Goal: Obtain resource: Obtain resource

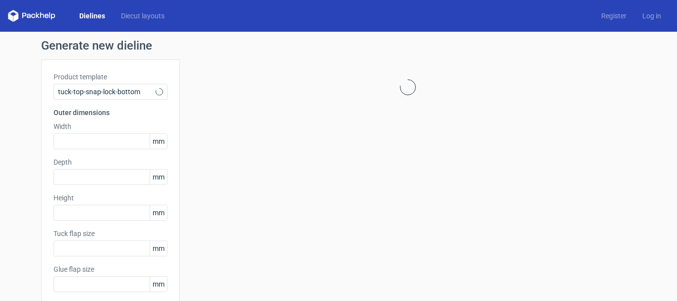
type input "15"
type input "10"
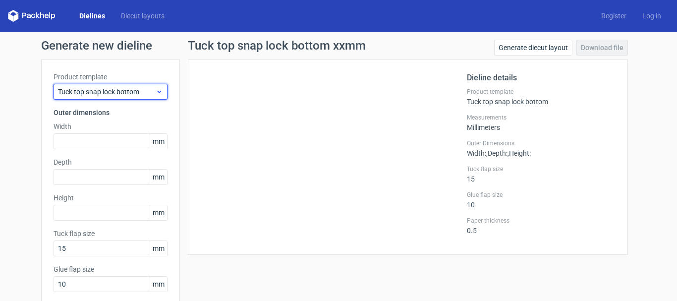
click at [131, 85] on div "Tuck top snap lock bottom" at bounding box center [111, 92] width 114 height 16
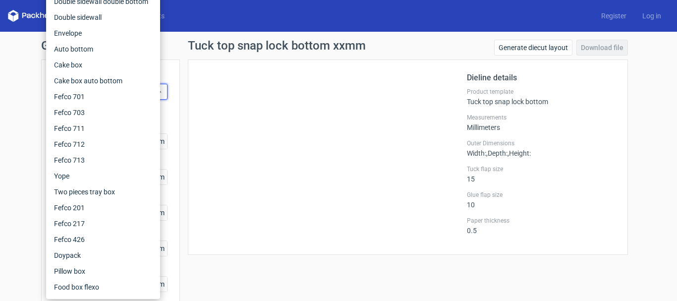
click at [280, 107] on div at bounding box center [333, 157] width 267 height 171
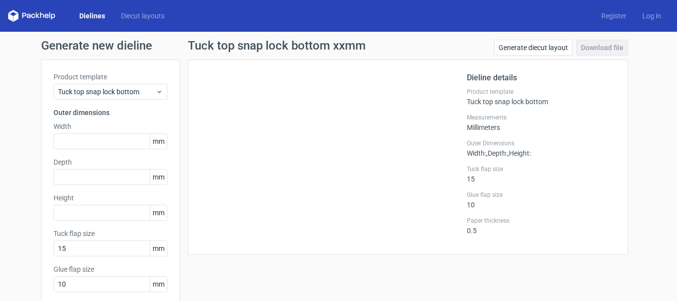
click at [88, 13] on link "Dielines" at bounding box center [92, 16] width 42 height 10
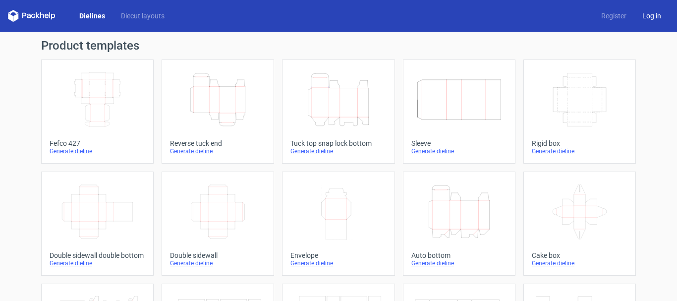
click at [639, 12] on link "Log in" at bounding box center [652, 16] width 35 height 10
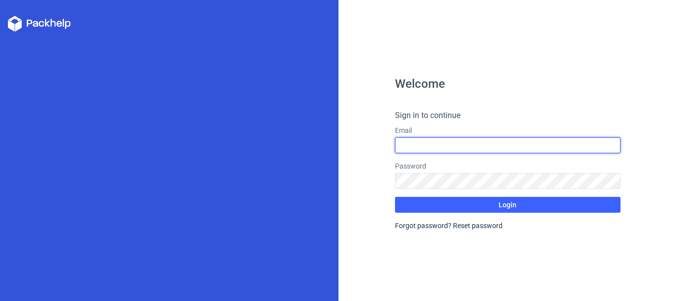
type input "[EMAIL_ADDRESS][DOMAIN_NAME]"
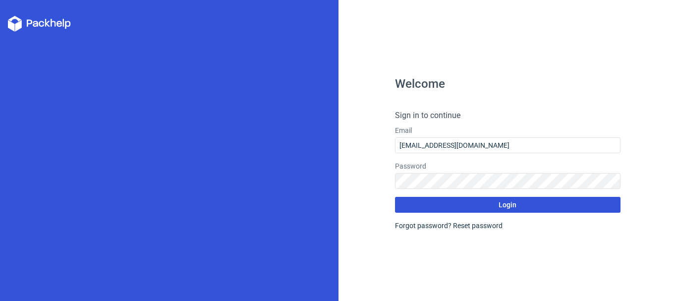
click at [436, 203] on button "Login" at bounding box center [508, 205] width 226 height 16
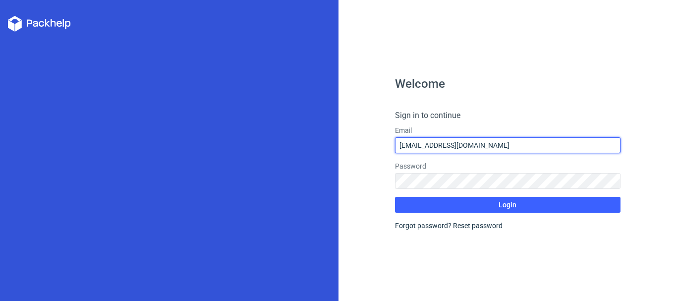
click at [469, 153] on input "[EMAIL_ADDRESS][DOMAIN_NAME]" at bounding box center [508, 145] width 226 height 16
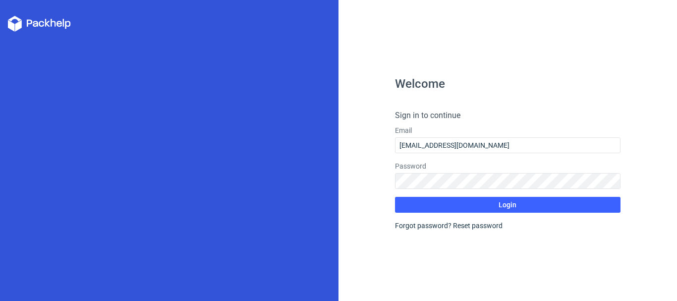
click at [469, 204] on button "Login" at bounding box center [508, 205] width 226 height 16
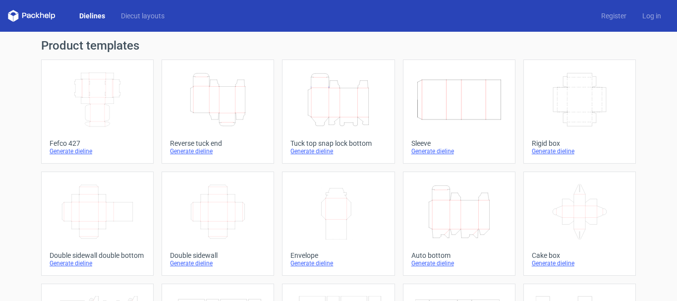
click at [93, 90] on icon "Width Depth Height" at bounding box center [98, 100] width 88 height 56
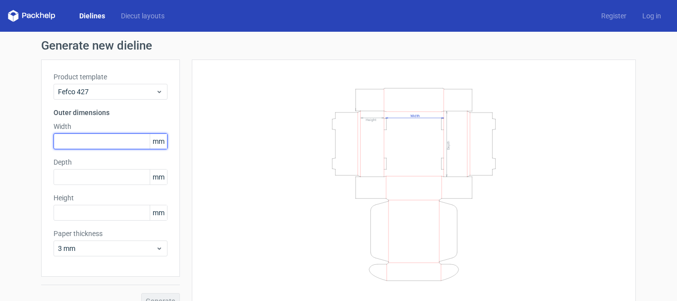
click at [93, 143] on input "text" at bounding box center [111, 141] width 114 height 16
type input "206"
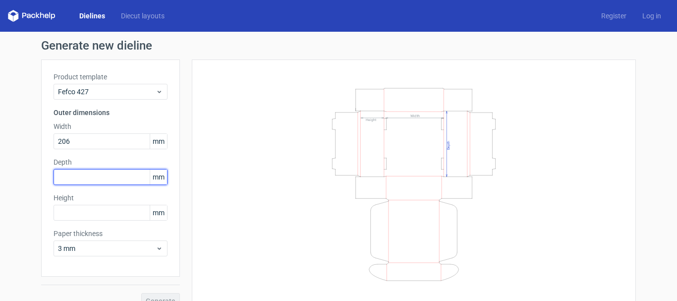
click at [84, 175] on input "text" at bounding box center [111, 177] width 114 height 16
type input "160"
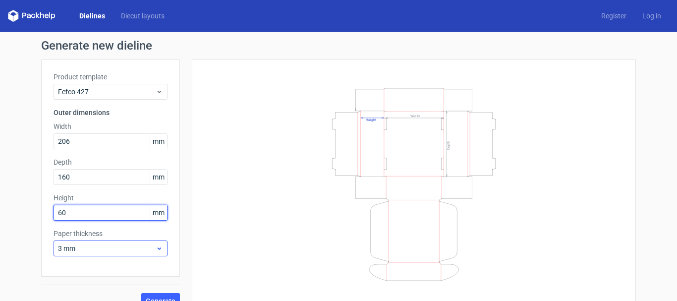
type input "60"
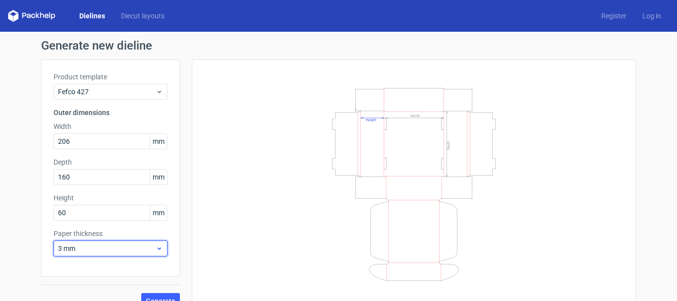
click at [156, 246] on icon at bounding box center [159, 248] width 7 height 8
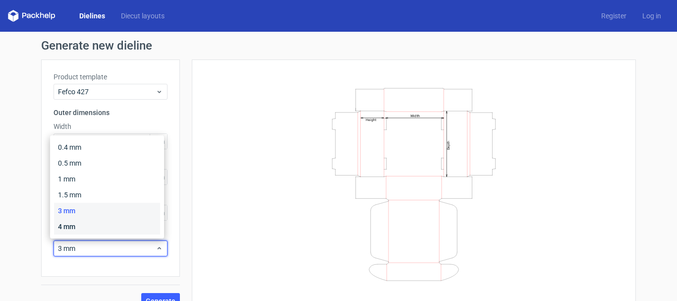
click at [97, 226] on div "4 mm" at bounding box center [107, 227] width 106 height 16
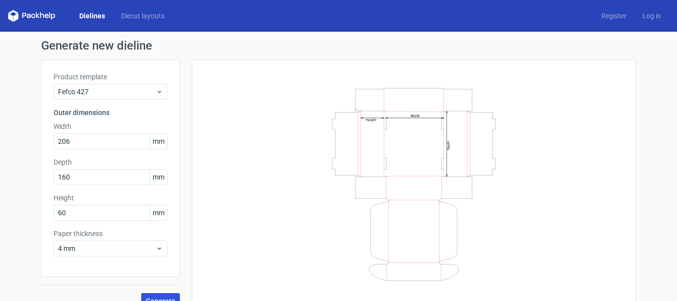
click at [156, 296] on button "Generate" at bounding box center [160, 301] width 39 height 16
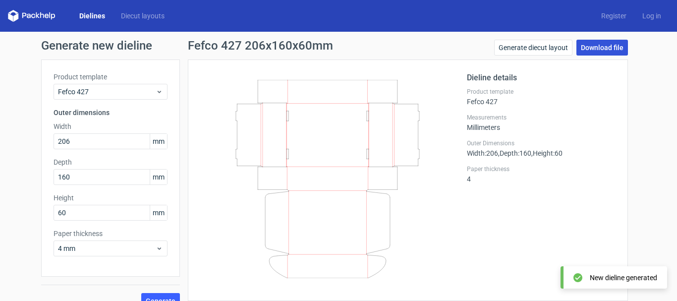
click at [595, 46] on link "Download file" at bounding box center [603, 48] width 52 height 16
click at [600, 47] on link "Download file" at bounding box center [603, 48] width 52 height 16
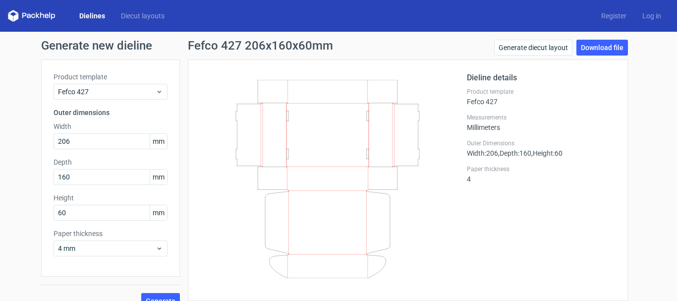
click at [537, 83] on h2 "Dieline details" at bounding box center [541, 78] width 149 height 12
click at [604, 14] on link "Register" at bounding box center [613, 16] width 41 height 10
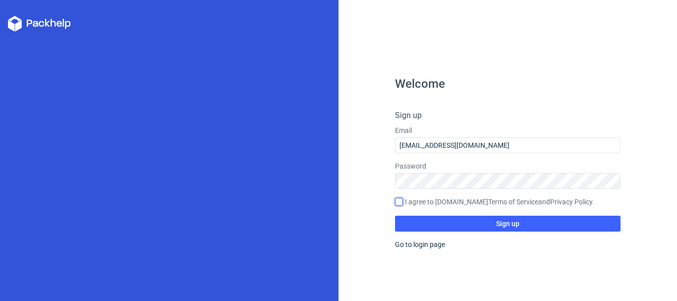
click at [400, 203] on input "I agree to [DOMAIN_NAME] Terms of Service and Privacy Policy ." at bounding box center [399, 202] width 8 height 8
checkbox input "true"
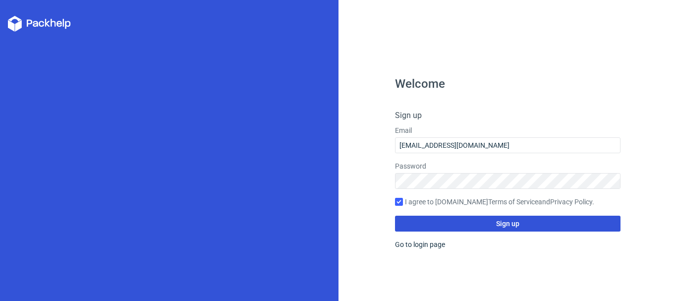
click at [448, 226] on button "Sign up" at bounding box center [508, 224] width 226 height 16
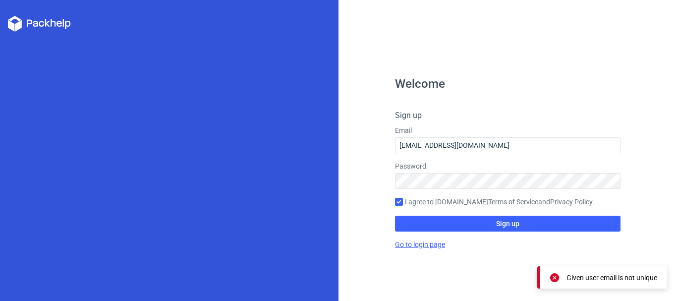
click at [427, 244] on link "Go to login page" at bounding box center [420, 244] width 50 height 8
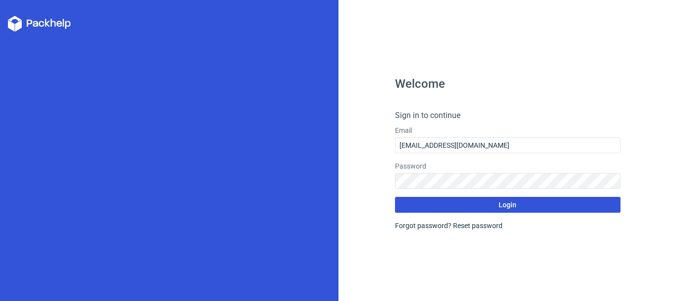
click at [472, 206] on button "Login" at bounding box center [508, 205] width 226 height 16
click at [426, 204] on button "Login" at bounding box center [508, 205] width 226 height 16
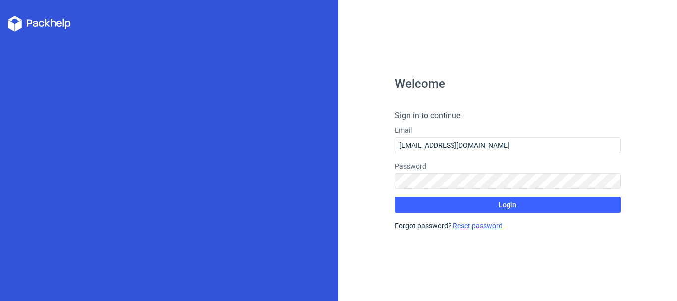
click at [484, 228] on link "Reset password" at bounding box center [478, 226] width 50 height 8
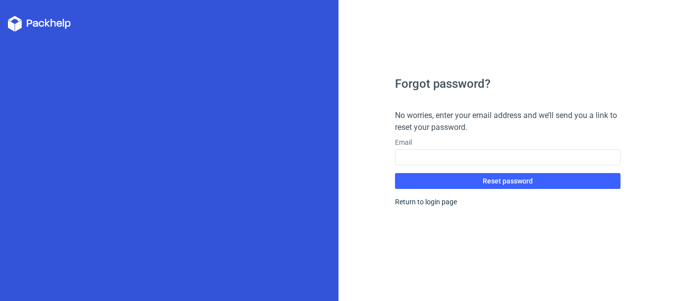
click at [448, 147] on label "Email" at bounding box center [508, 142] width 226 height 10
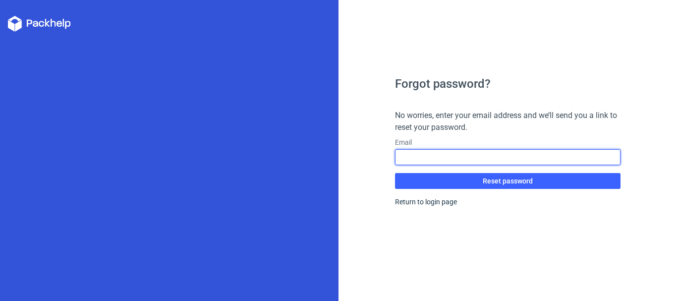
click at [448, 156] on input "text" at bounding box center [508, 157] width 226 height 16
type input "[EMAIL_ADDRESS][DOMAIN_NAME]"
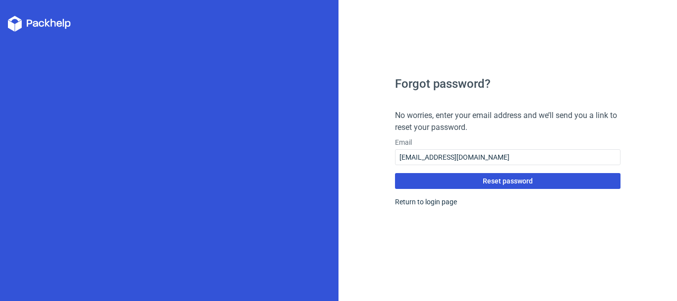
click at [480, 181] on button "Reset password" at bounding box center [508, 181] width 226 height 16
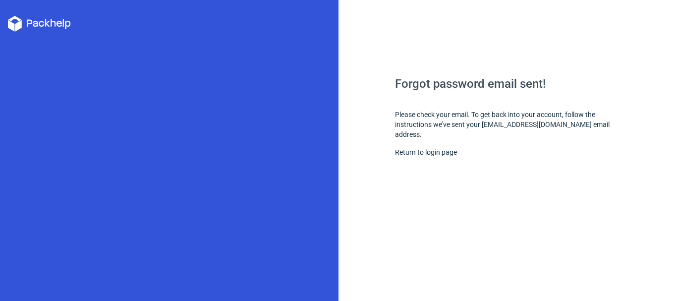
click at [41, 25] on icon at bounding box center [39, 24] width 63 height 16
click at [11, 24] on polygon at bounding box center [11, 25] width 6 height 11
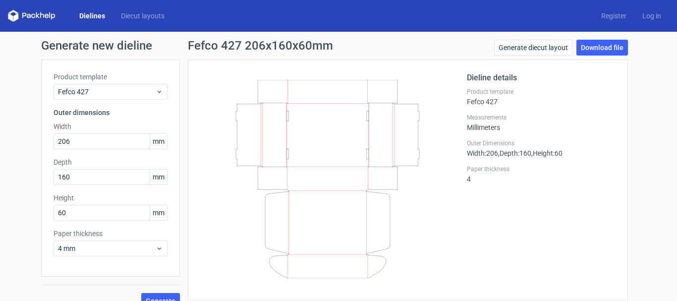
click at [43, 14] on icon at bounding box center [42, 15] width 4 height 6
click at [42, 16] on icon at bounding box center [32, 16] width 48 height 12
click at [606, 17] on link "Register" at bounding box center [613, 16] width 41 height 10
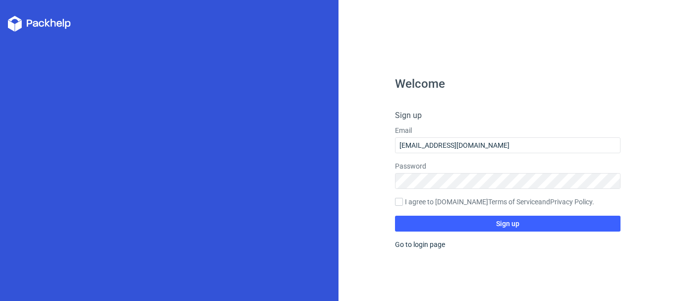
click at [400, 205] on div at bounding box center [399, 203] width 8 height 10
click at [400, 205] on input "I agree to [DOMAIN_NAME] Terms of Service and Privacy Policy ." at bounding box center [399, 202] width 8 height 8
checkbox input "true"
